Goal: Check status: Check status

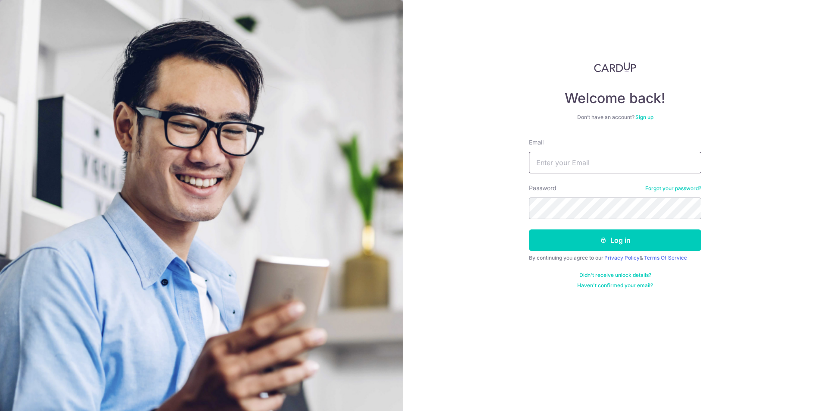
type input "[EMAIL_ADDRESS][DOMAIN_NAME]"
click at [529, 229] on button "Log in" at bounding box center [615, 240] width 172 height 22
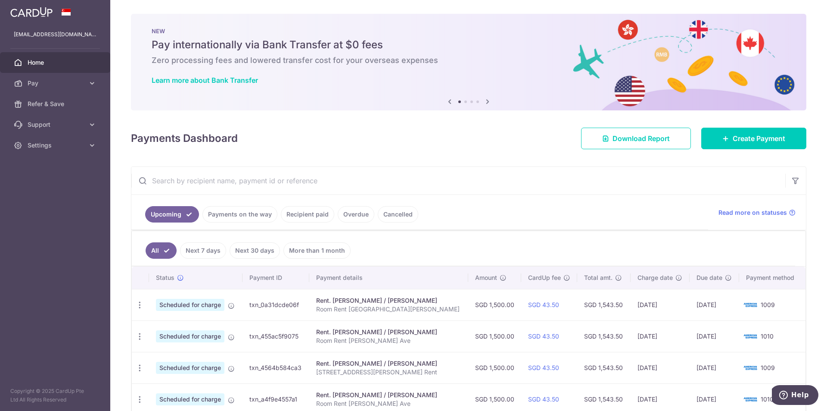
click at [230, 216] on link "Payments on the way" at bounding box center [240, 214] width 75 height 16
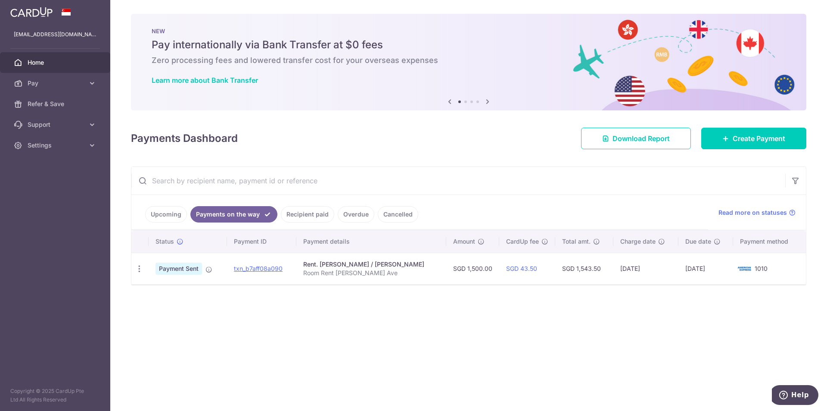
click at [152, 209] on link "Upcoming" at bounding box center [166, 214] width 42 height 16
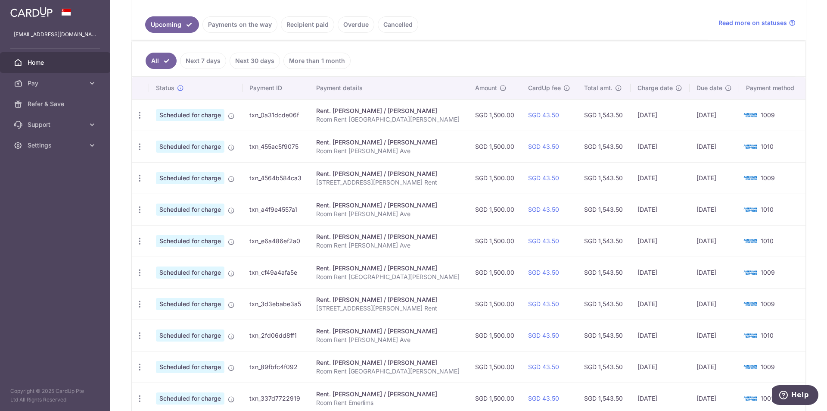
scroll to position [215, 0]
